Goal: Communication & Community: Participate in discussion

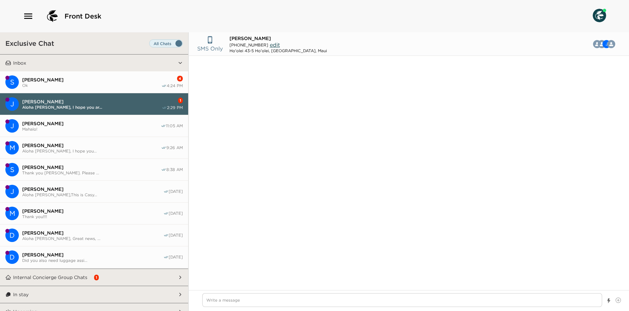
scroll to position [26, 0]
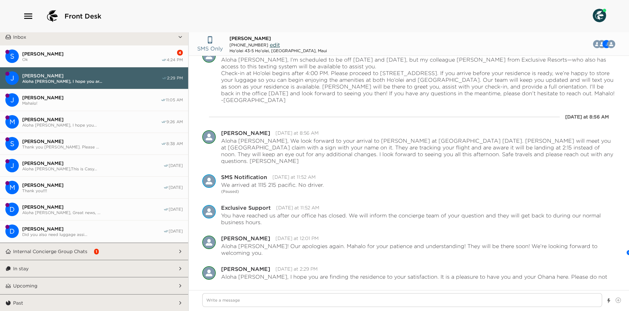
click at [124, 58] on span "Ok" at bounding box center [91, 59] width 139 height 5
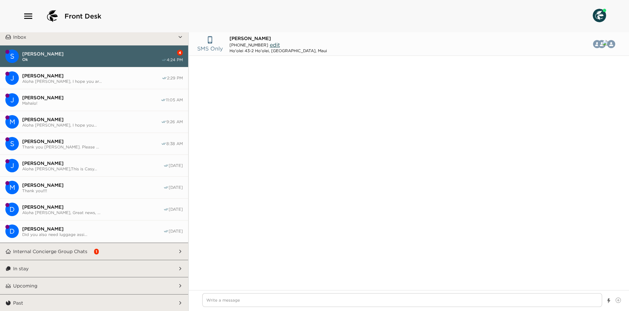
scroll to position [777, 0]
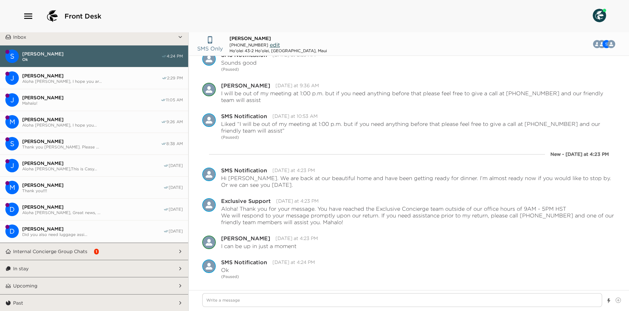
click at [133, 252] on button "Internal Concierge Group Chats 1" at bounding box center [94, 251] width 167 height 17
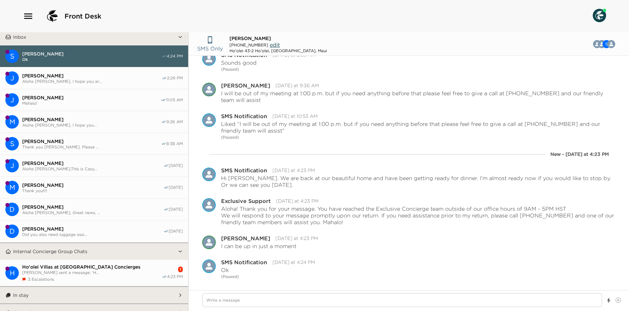
click at [137, 265] on span "Ho'olei Villas at Grand Wailea Concierges" at bounding box center [91, 266] width 139 height 6
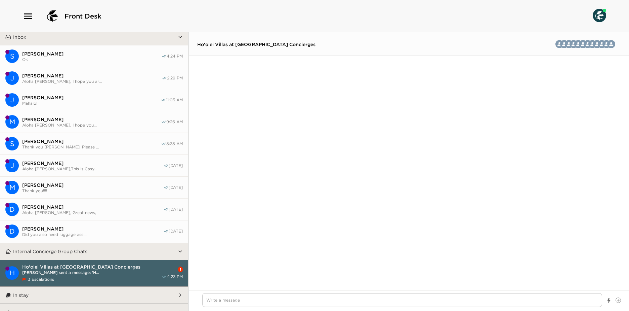
scroll to position [1523, 0]
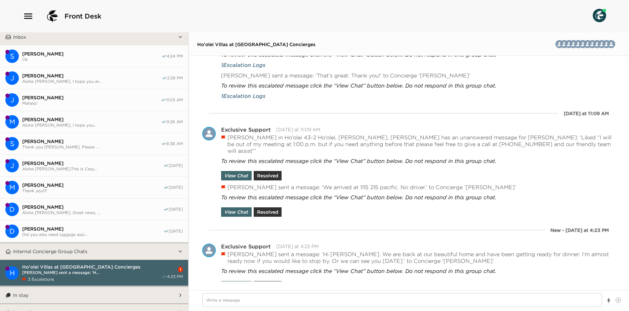
click at [133, 248] on button "Internal Concierge Group Chats" at bounding box center [94, 251] width 167 height 17
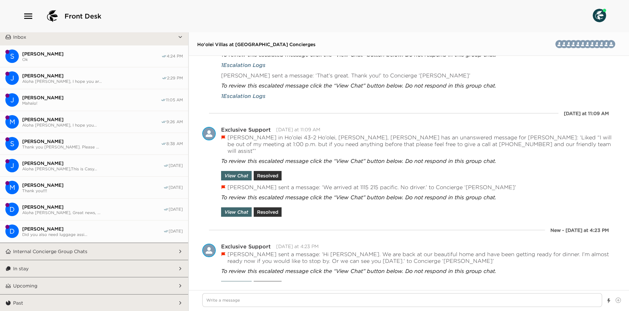
type textarea "x"
